Goal: Task Accomplishment & Management: Manage account settings

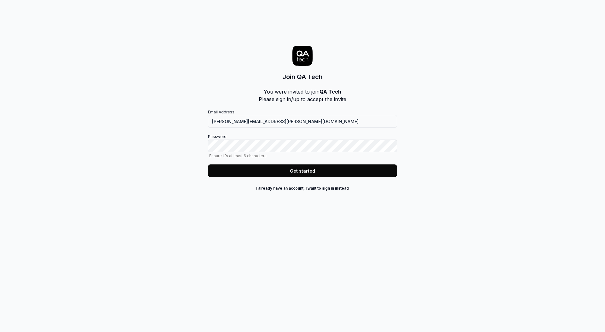
click at [320, 172] on button "Get started" at bounding box center [302, 170] width 189 height 13
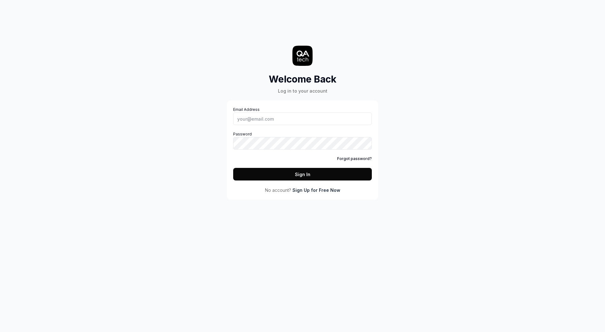
click at [308, 100] on div "Welcome Back Log in to your account Email Address Password Forgot password? Sig…" at bounding box center [302, 106] width 189 height 187
click at [290, 122] on input "Email Address" at bounding box center [302, 118] width 139 height 13
click at [314, 122] on input "Email Address" at bounding box center [302, 118] width 139 height 13
click at [0, 332] on com-1password-button at bounding box center [0, 332] width 0 height 0
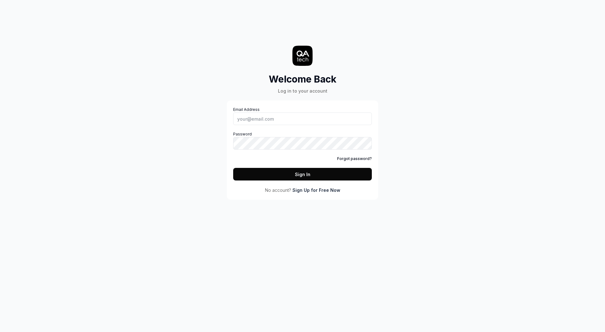
drag, startPoint x: 371, startPoint y: 117, endPoint x: 365, endPoint y: 119, distance: 7.0
click at [371, 117] on div "Email Address Password Forgot password? Sign In No account? Sign Up for Free Now" at bounding box center [302, 149] width 151 height 99
click at [355, 122] on input "Email Address" at bounding box center [302, 118] width 139 height 13
drag, startPoint x: 444, startPoint y: 64, endPoint x: 458, endPoint y: 46, distance: 22.6
click at [446, 61] on div "Welcome Back Log in to your account Email Address Password Forgot password? Sig…" at bounding box center [302, 166] width 605 height 332
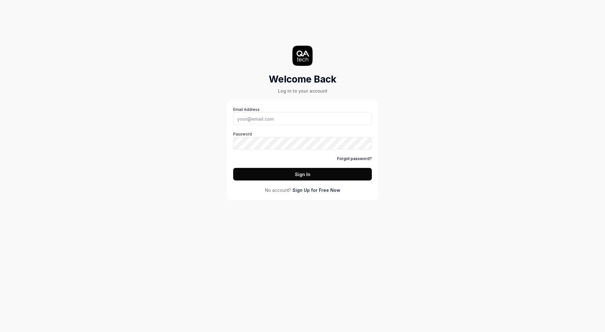
click at [346, 159] on link "Forgot password?" at bounding box center [354, 159] width 35 height 6
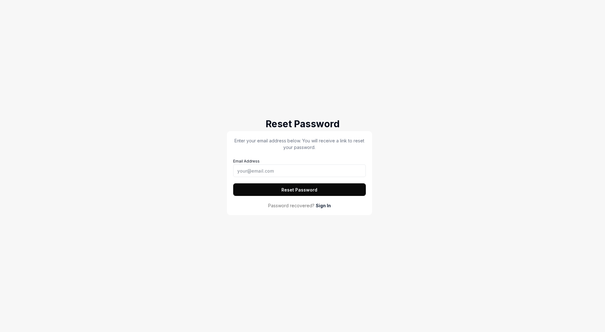
drag, startPoint x: 299, startPoint y: 178, endPoint x: 304, endPoint y: 171, distance: 8.5
click at [299, 178] on div "Enter your email address below. You will receive a link to reset your password.…" at bounding box center [299, 166] width 133 height 59
click at [304, 171] on input "Email Address" at bounding box center [299, 170] width 133 height 13
type input "[PERSON_NAME]."
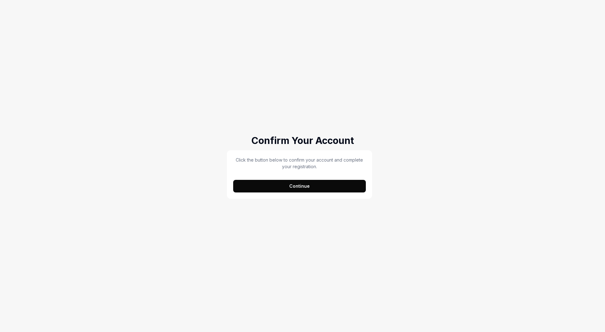
click at [306, 186] on button "Continue" at bounding box center [299, 186] width 133 height 13
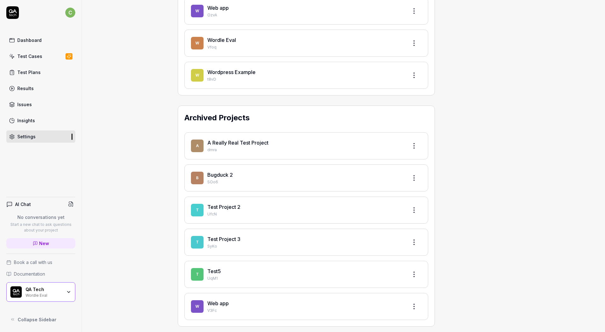
scroll to position [1101, 0]
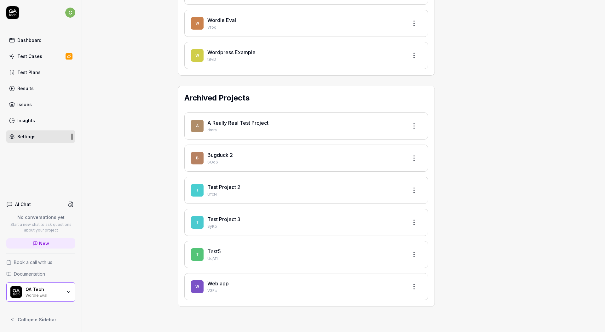
click at [61, 290] on div "QA Tech" at bounding box center [44, 290] width 37 height 6
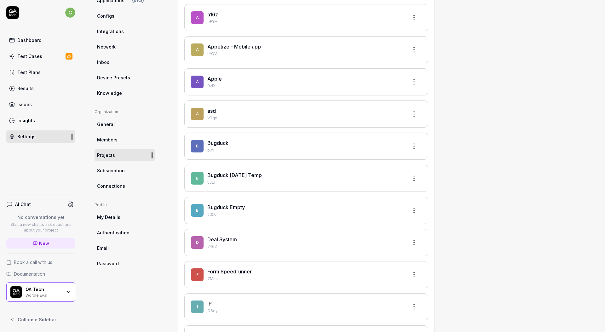
scroll to position [0, 0]
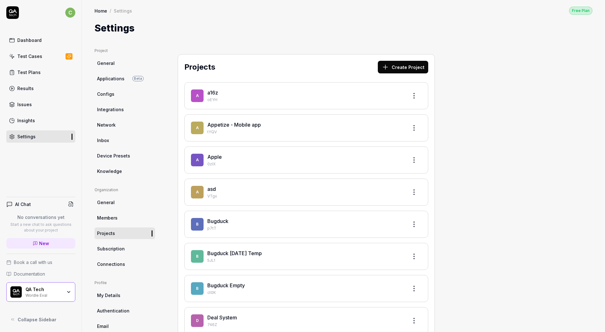
click at [36, 39] on div "Dashboard" at bounding box center [29, 40] width 24 height 7
